Goal: Transaction & Acquisition: Purchase product/service

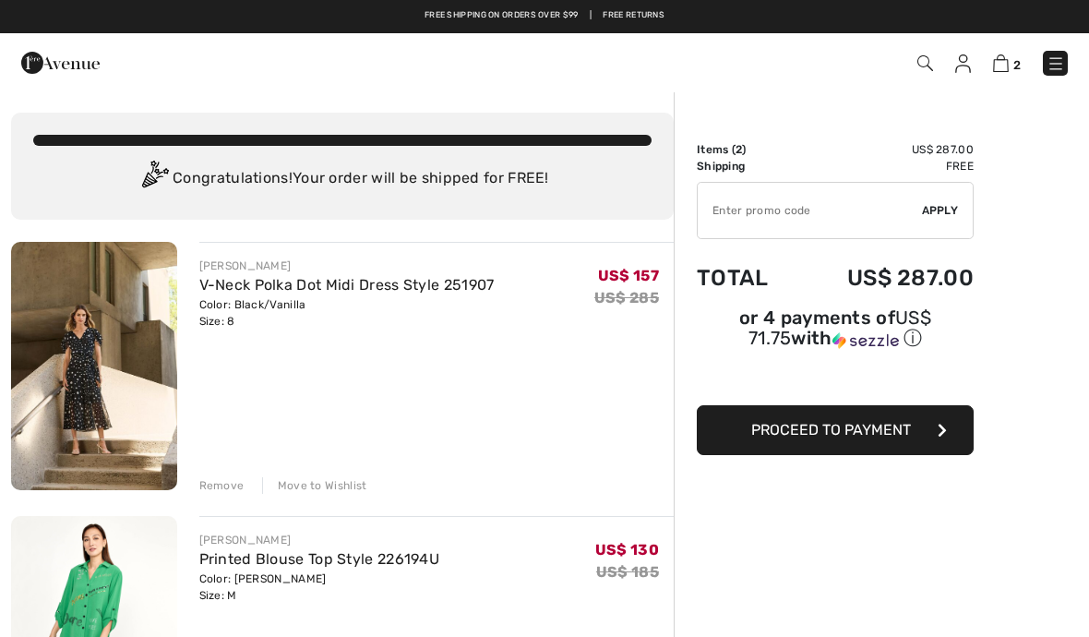
click at [1084, 16] on div "Free shipping on orders over $99 | Free Returns" at bounding box center [544, 16] width 1089 height 33
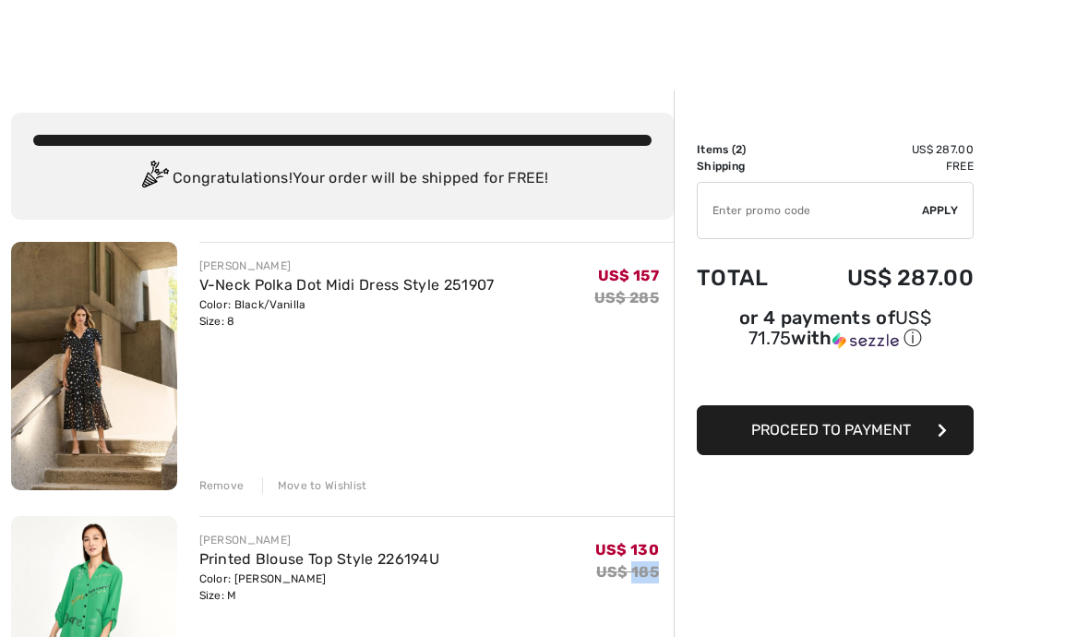
click at [605, 630] on div "[PERSON_NAME] Printed Blouse Top Style 226194U Color: [PERSON_NAME] Size: M Fin…" at bounding box center [436, 642] width 475 height 252
click at [602, 603] on div "US$ 130 US$ 185" at bounding box center [634, 568] width 78 height 72
click at [596, 600] on div "US$ 130 US$ 185" at bounding box center [634, 568] width 78 height 72
click at [591, 604] on div "[PERSON_NAME] Printed Blouse Top Style 226194U Color: [PERSON_NAME] Size: M Fin…" at bounding box center [436, 568] width 475 height 72
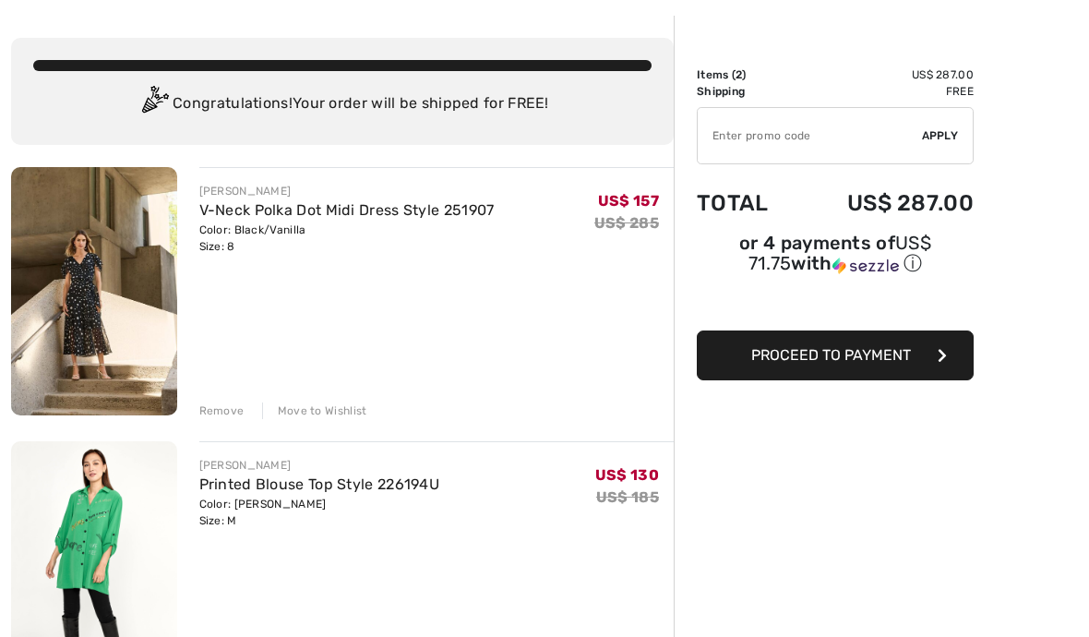
scroll to position [209, 0]
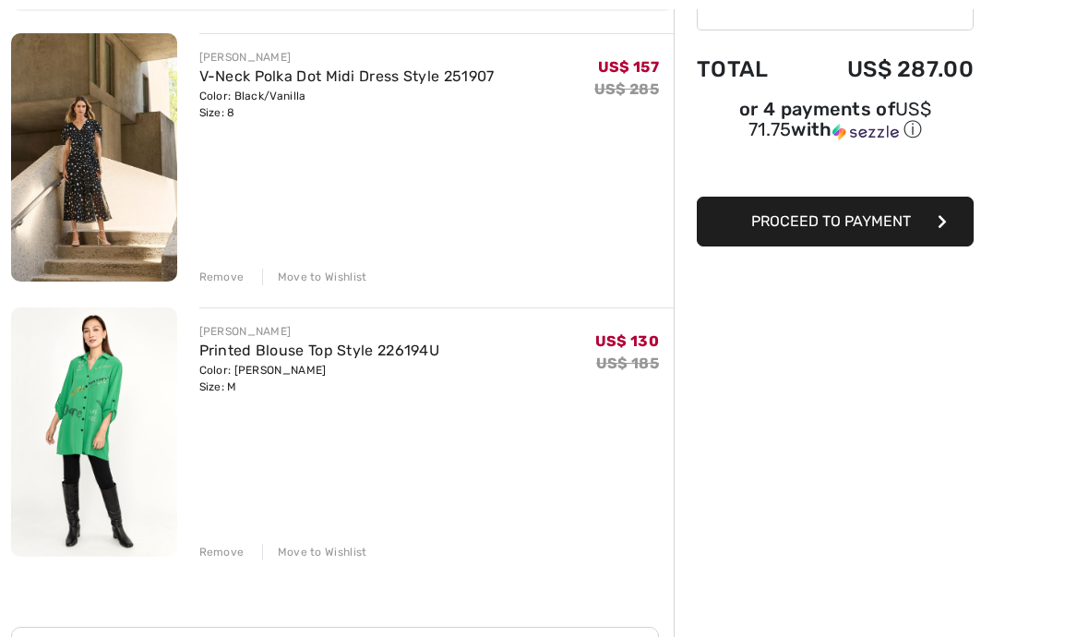
click at [1062, 104] on div "Order Summary Details Items ( 2 ) US$ 287.00 Promo code US$ 0.00 Shipping Free …" at bounding box center [881, 466] width 415 height 1168
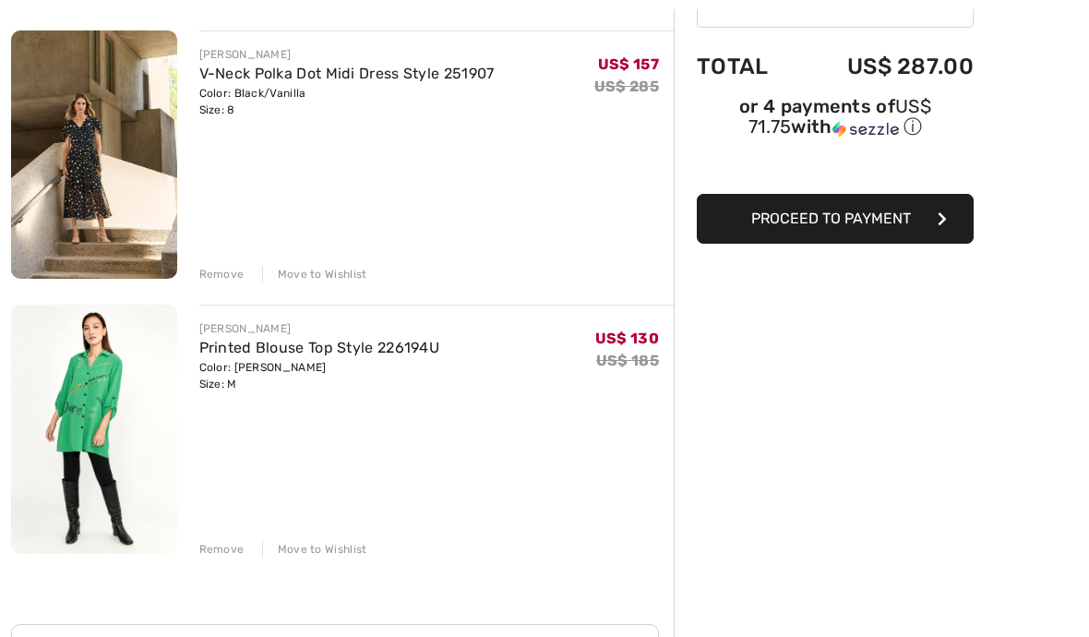
click at [253, 80] on link "V-Neck Polka Dot Midi Dress Style 251907" at bounding box center [346, 75] width 295 height 18
